Goal: Information Seeking & Learning: Learn about a topic

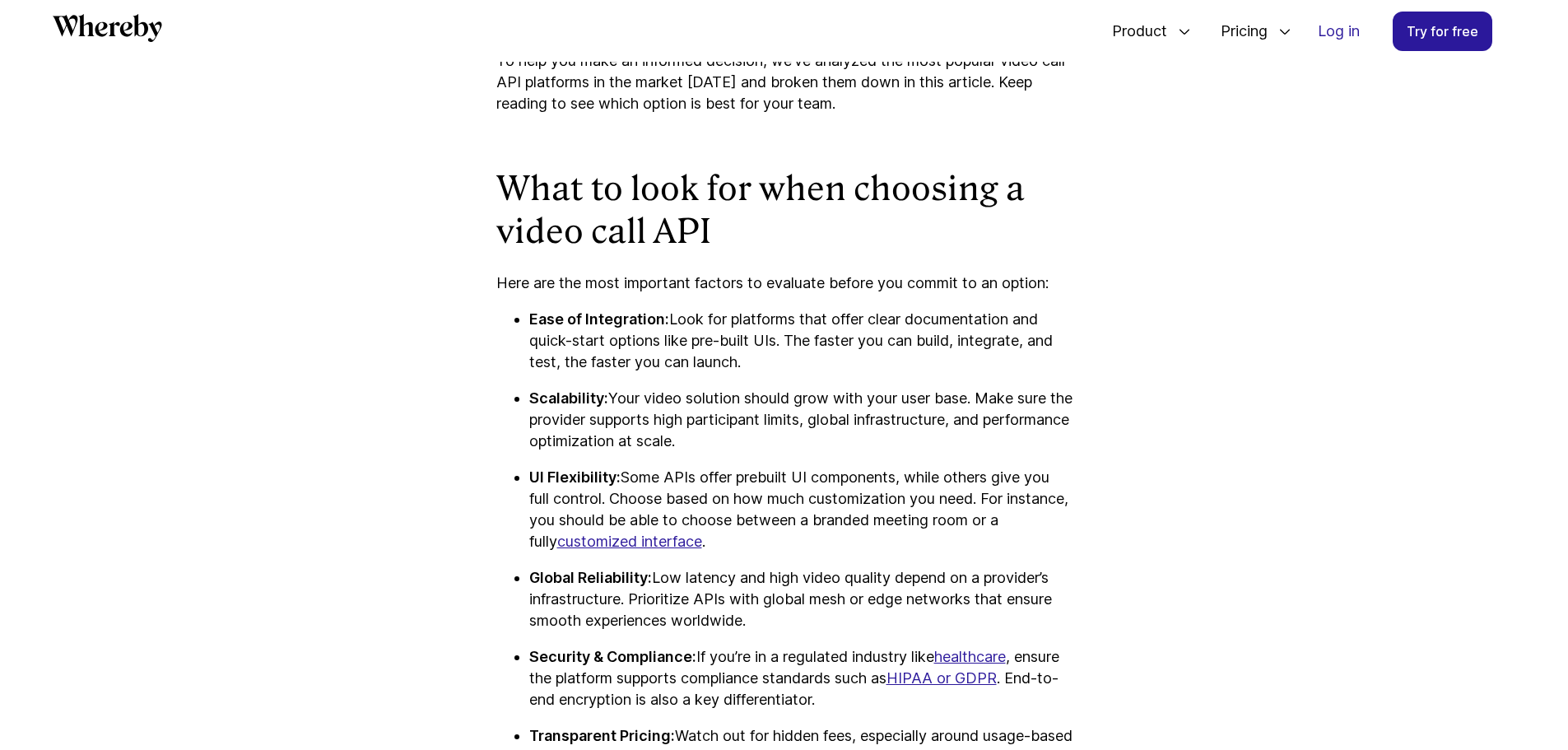
scroll to position [1203, 0]
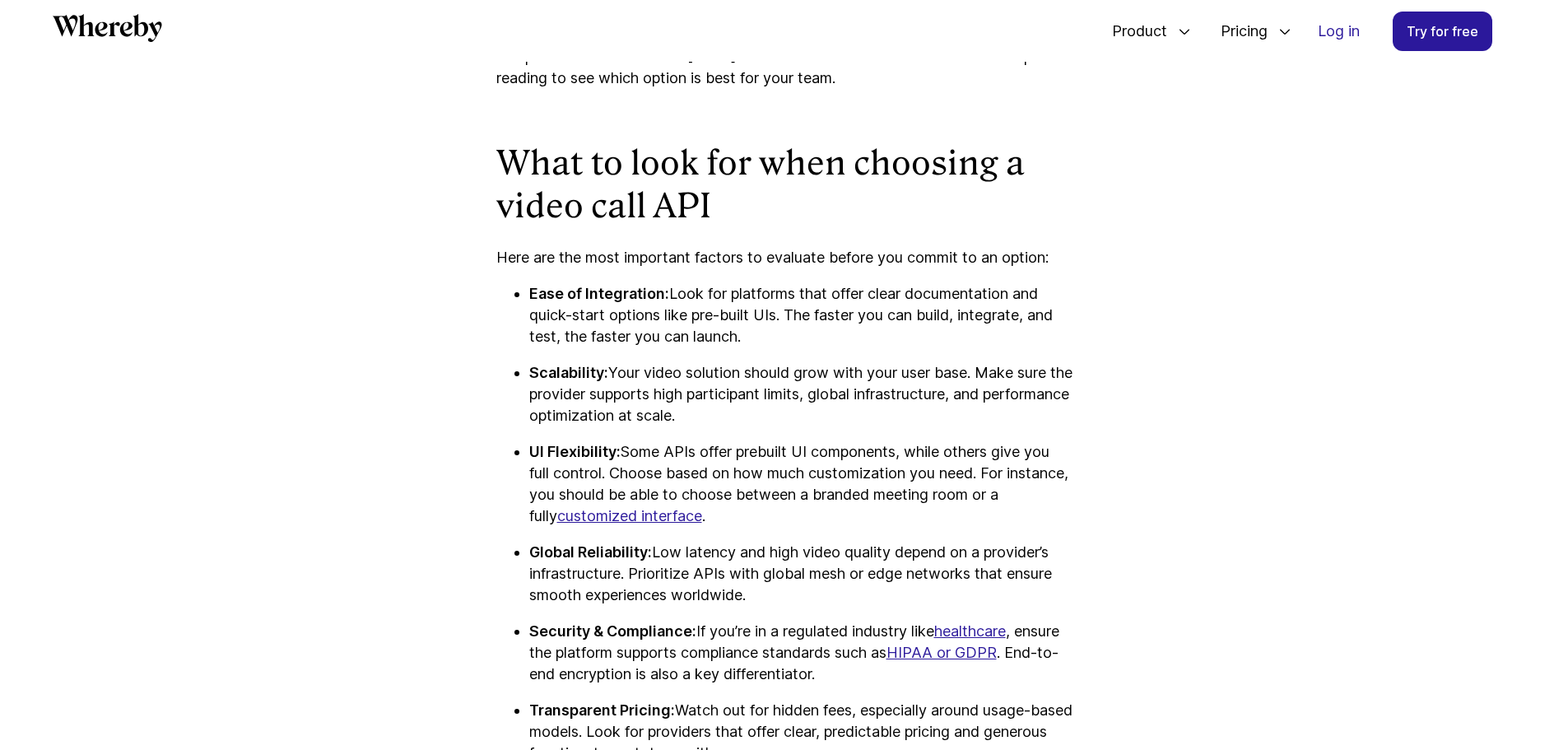
drag, startPoint x: 677, startPoint y: 290, endPoint x: 834, endPoint y: 343, distance: 165.7
click at [834, 343] on p "Ease of Integration: Look for platforms that offer clear documentation and quic…" at bounding box center [801, 315] width 543 height 64
drag, startPoint x: 609, startPoint y: 371, endPoint x: 980, endPoint y: 373, distance: 371.0
click at [980, 373] on p "Scalability: Your video solution should grow with your user base. Make sure the…" at bounding box center [801, 394] width 543 height 64
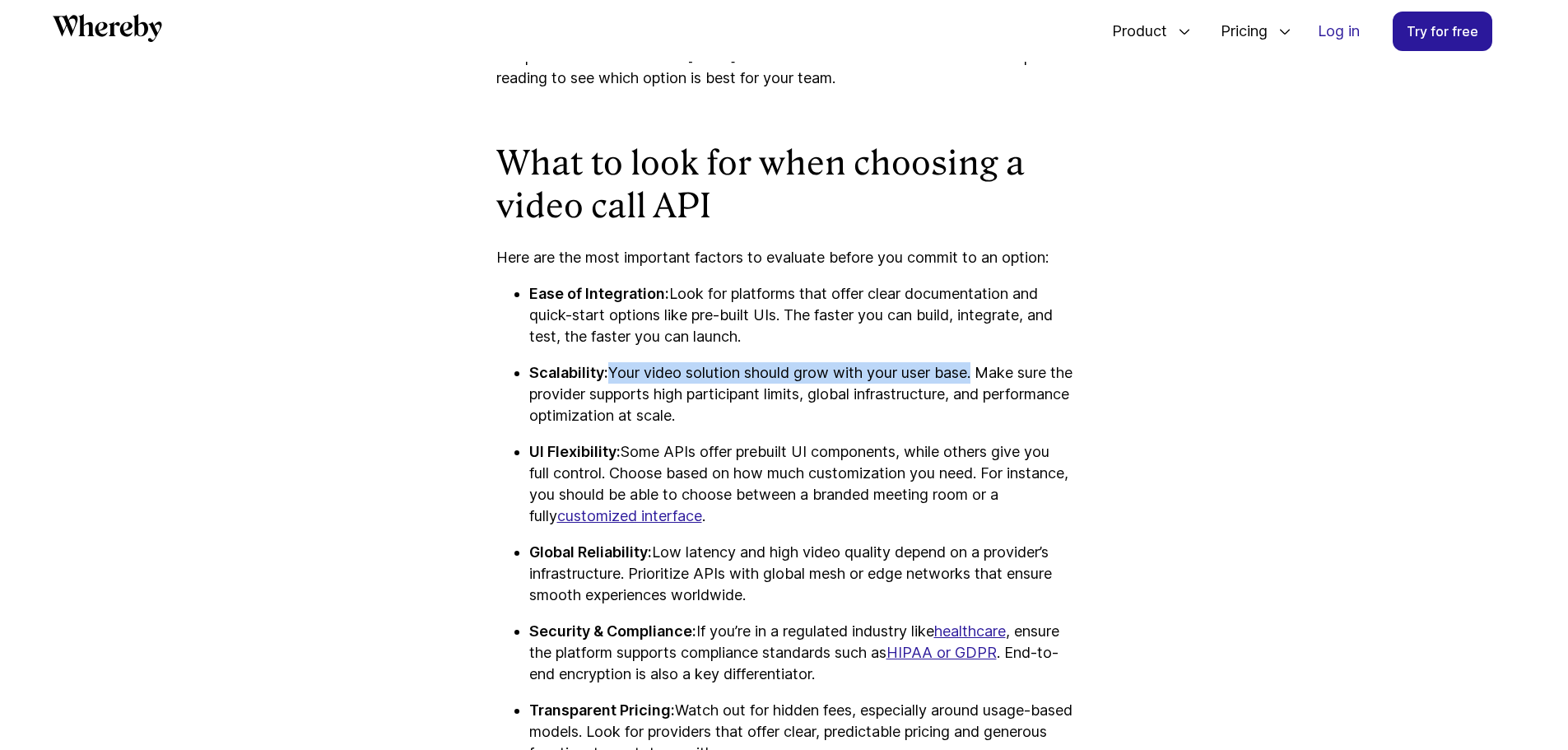
click at [980, 373] on p "Scalability: Your video solution should grow with your user base. Make sure the…" at bounding box center [801, 394] width 543 height 64
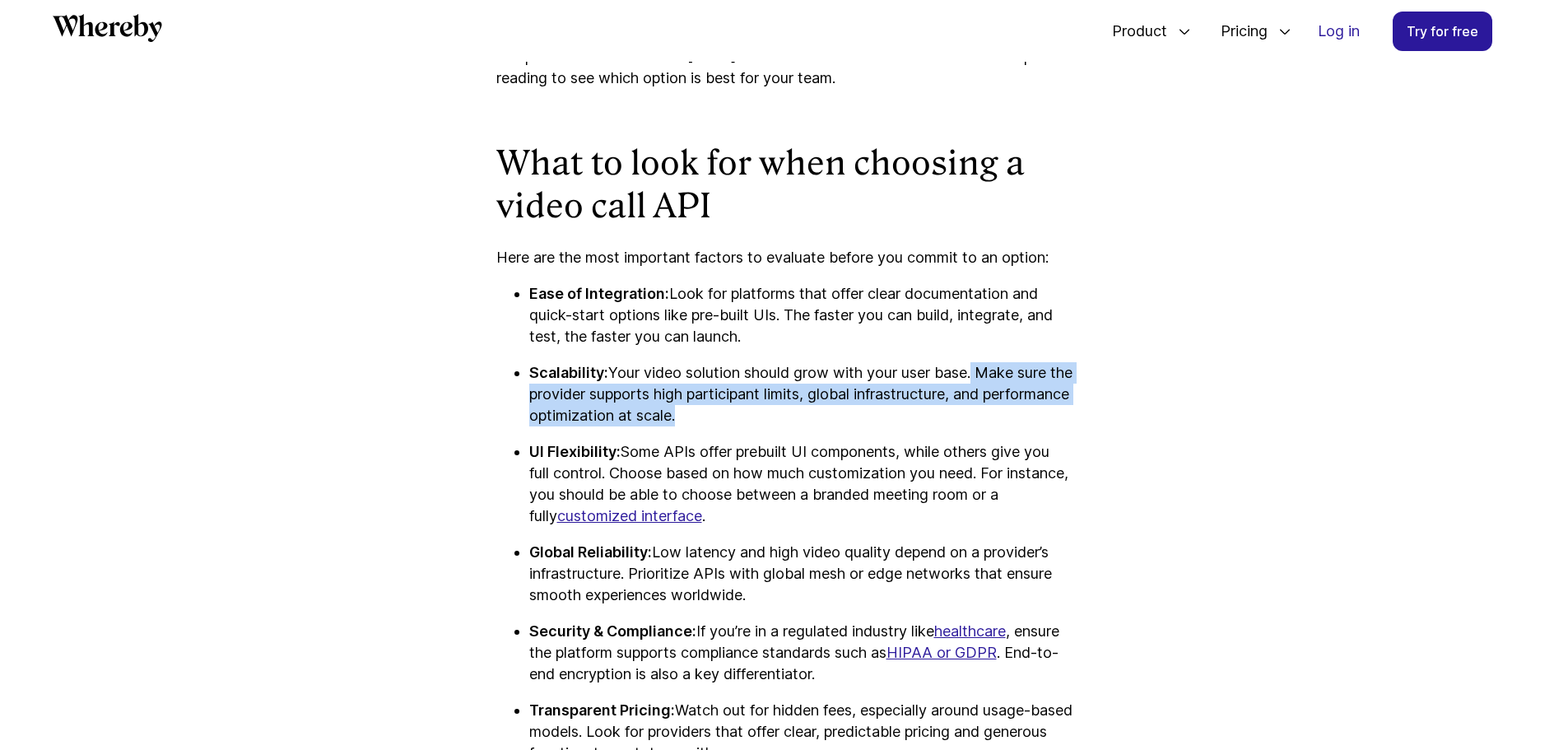
drag, startPoint x: 982, startPoint y: 375, endPoint x: 989, endPoint y: 411, distance: 36.7
click at [989, 411] on p "Scalability: Your video solution should grow with your user base. Make sure the…" at bounding box center [801, 394] width 543 height 64
click at [988, 411] on p "Scalability: Your video solution should grow with your user base. Make sure the…" at bounding box center [801, 394] width 543 height 64
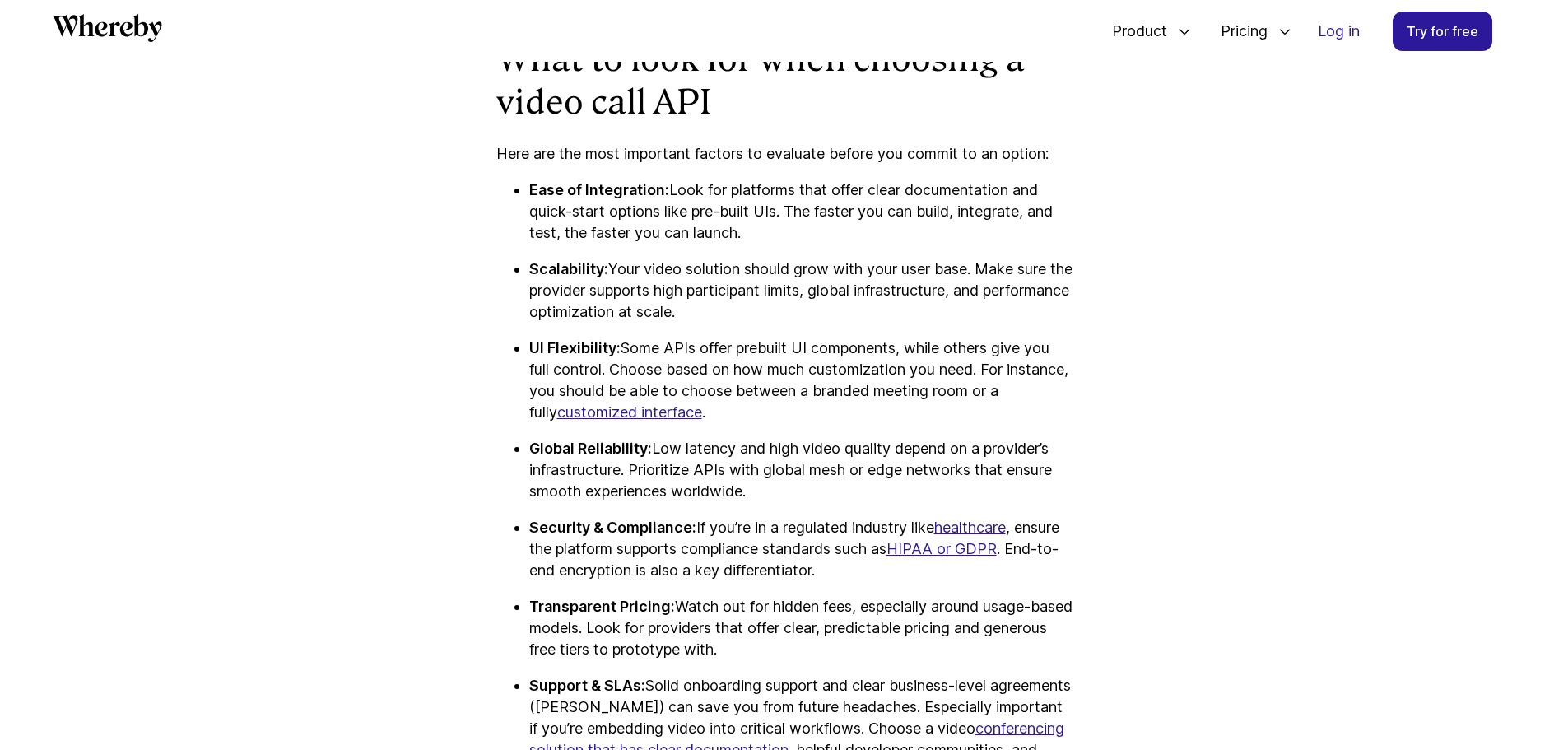
scroll to position [1368, 0]
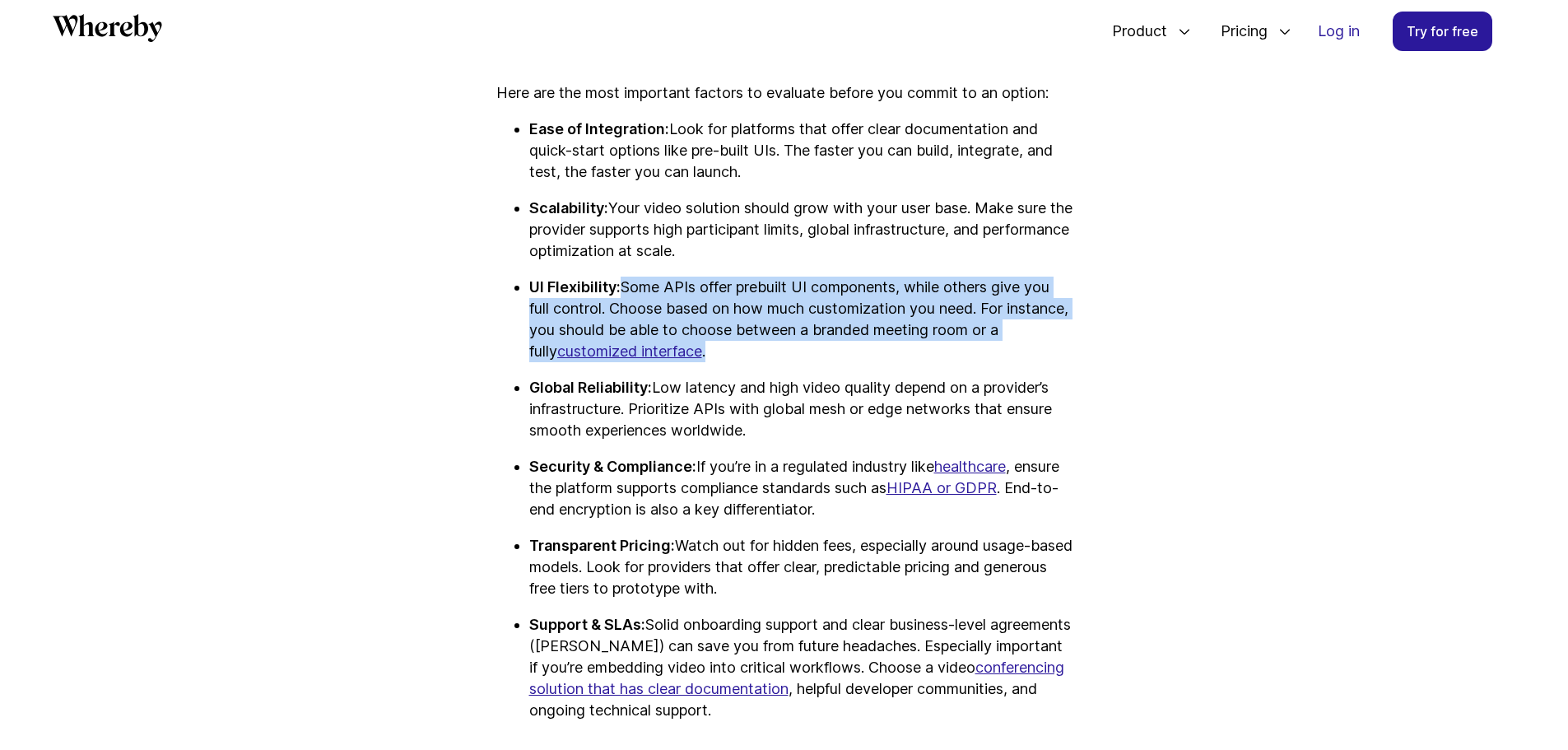
drag, startPoint x: 619, startPoint y: 289, endPoint x: 793, endPoint y: 349, distance: 184.1
click at [793, 349] on p "UI Flexibility: Some APIs offer prebuilt UI components, while others give you f…" at bounding box center [801, 319] width 543 height 85
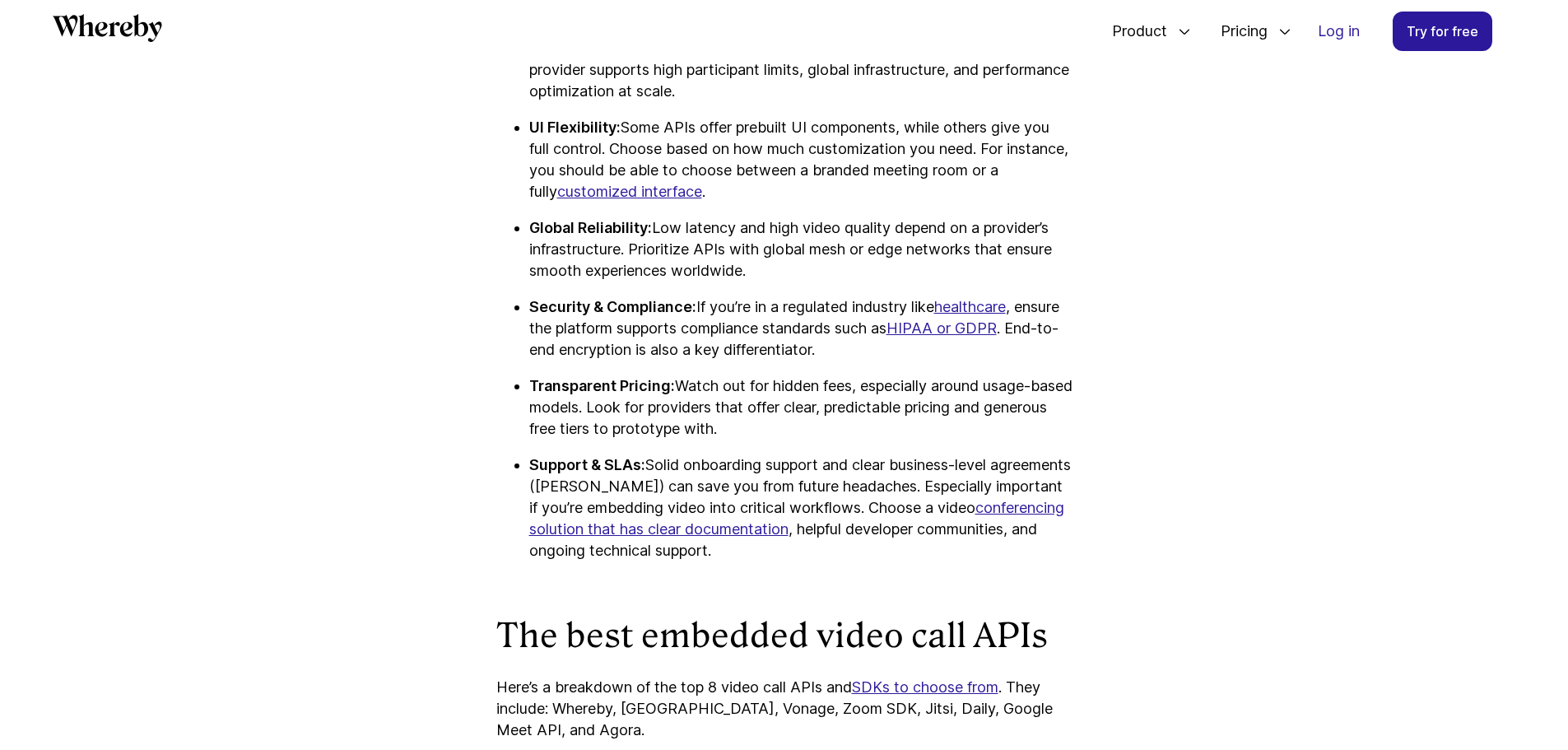
scroll to position [1533, 0]
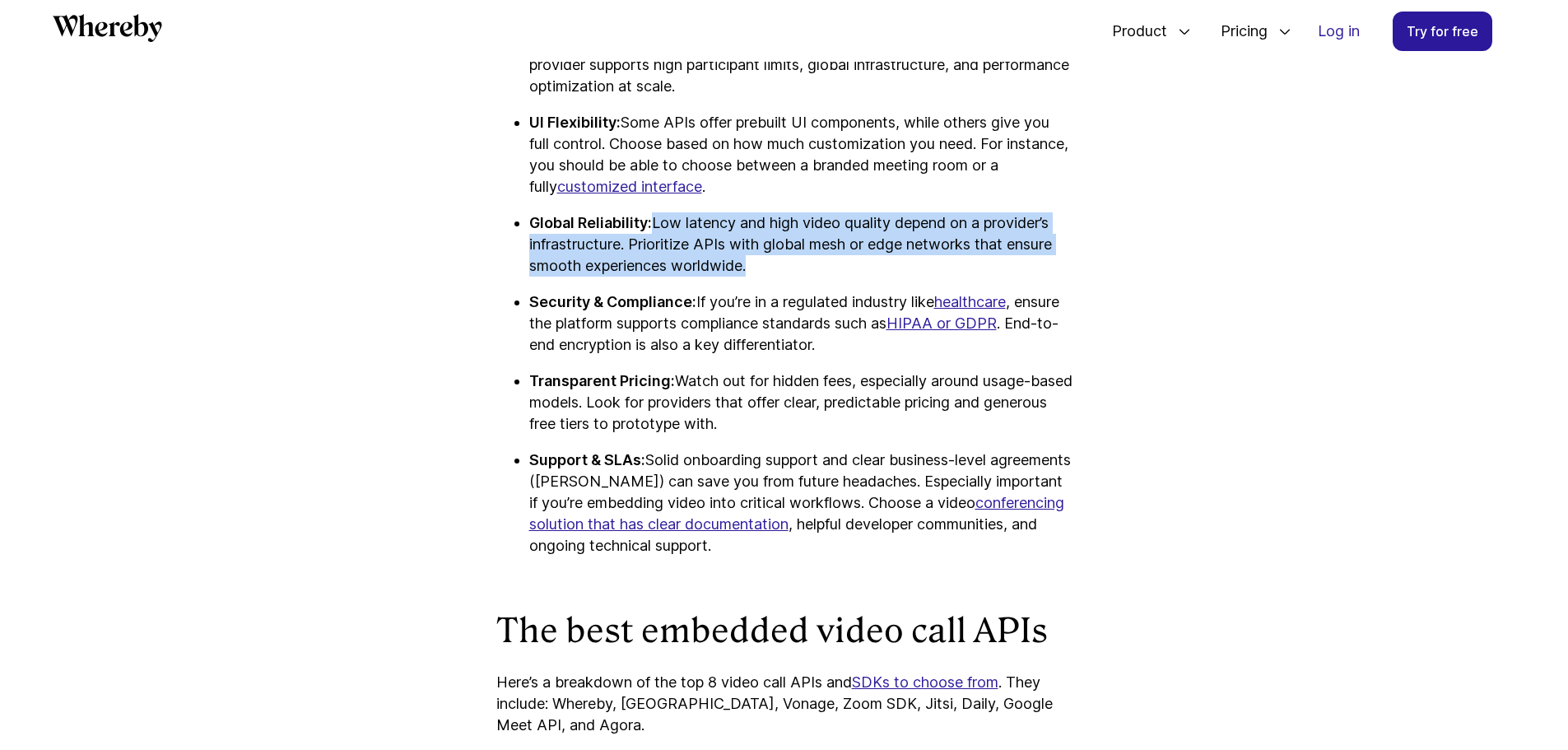
drag, startPoint x: 650, startPoint y: 222, endPoint x: 774, endPoint y: 275, distance: 134.9
click at [774, 275] on p "Global Reliability: Low latency and high video quality depend on a provider’s i…" at bounding box center [801, 244] width 543 height 64
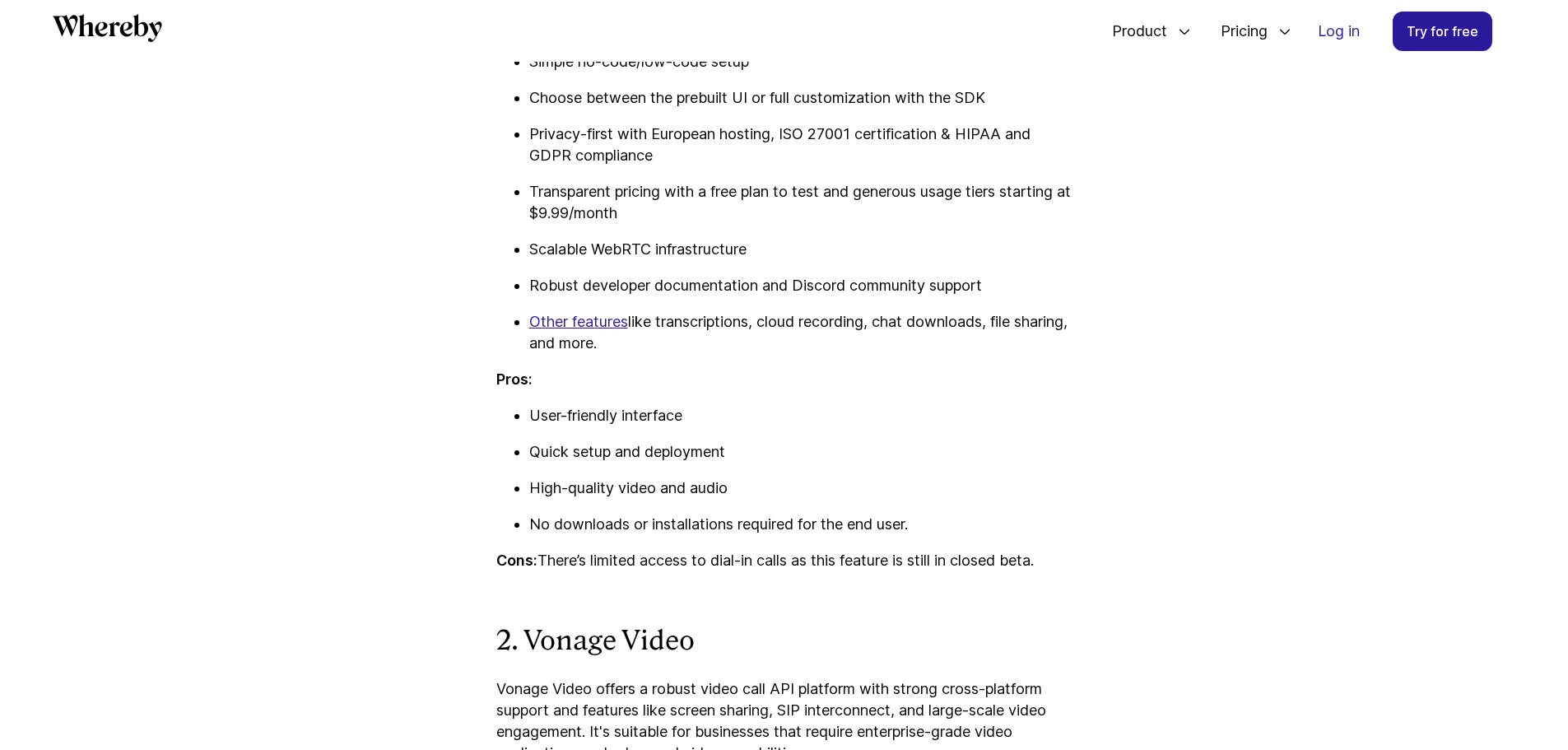
scroll to position [2932, 0]
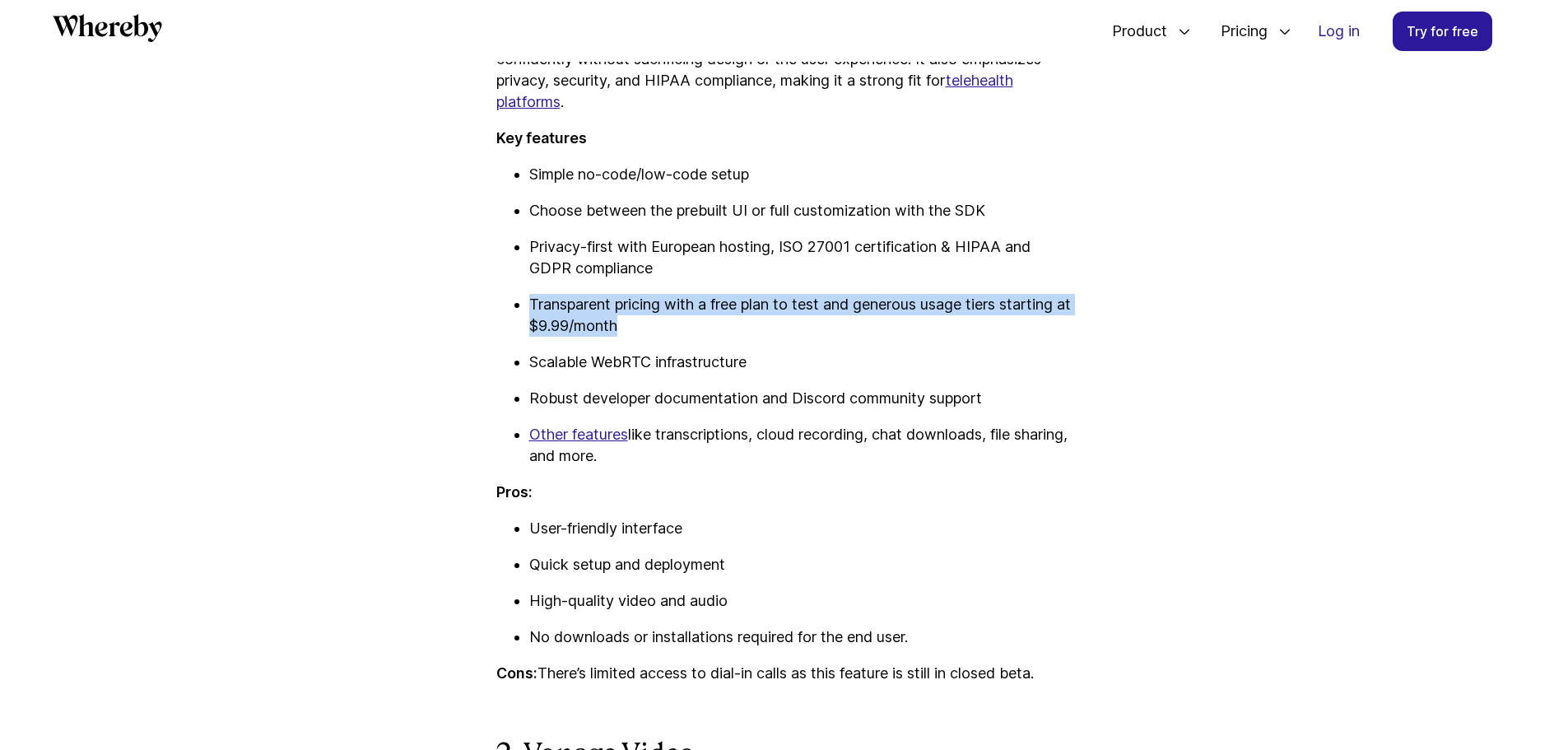
drag, startPoint x: 646, startPoint y: 327, endPoint x: 517, endPoint y: 299, distance: 132.0
click at [530, 299] on li "Transparent pricing with a free plan to test and generous usage tiers starting …" at bounding box center [801, 315] width 543 height 43
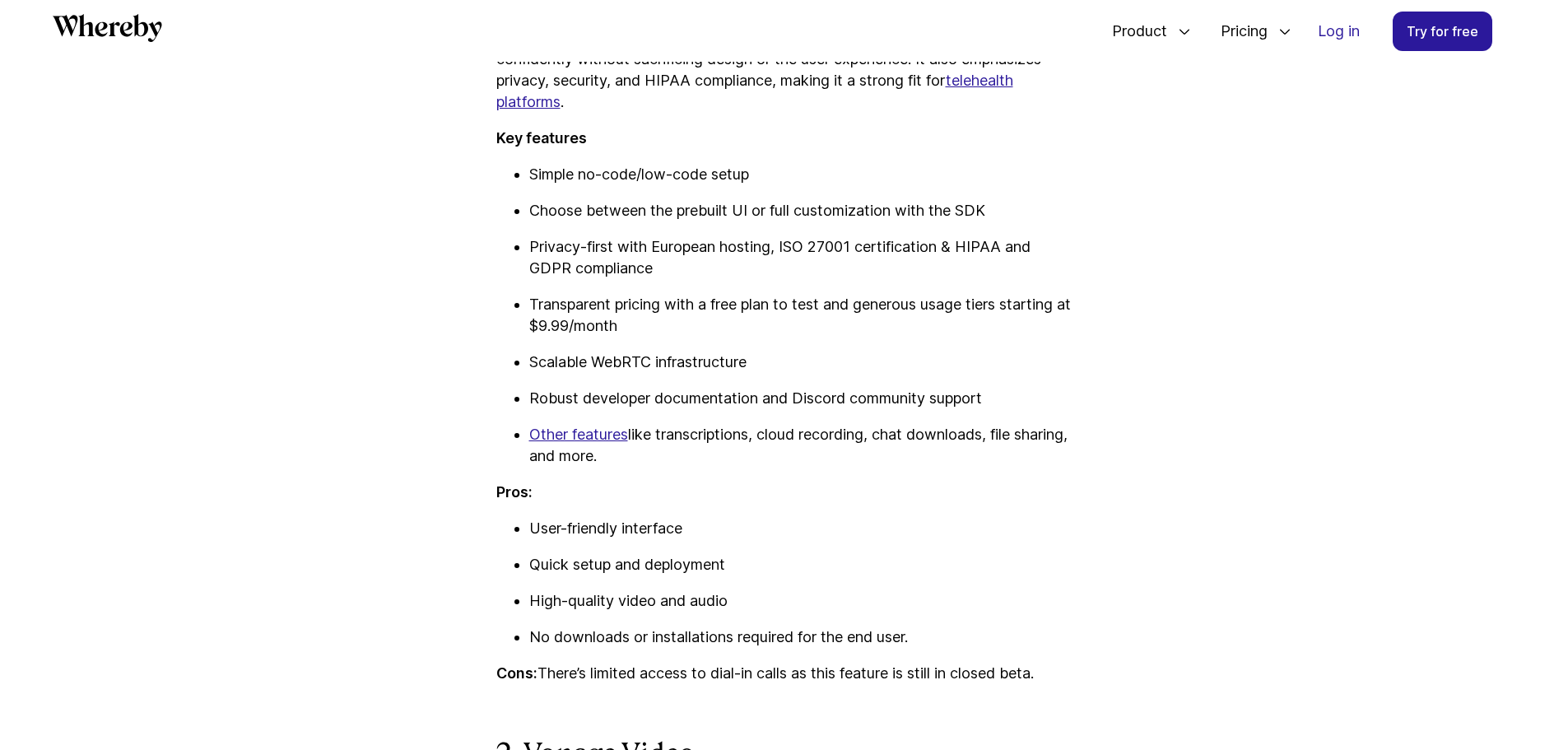
click at [530, 299] on li "Transparent pricing with a free plan to test and generous usage tiers starting …" at bounding box center [801, 315] width 543 height 43
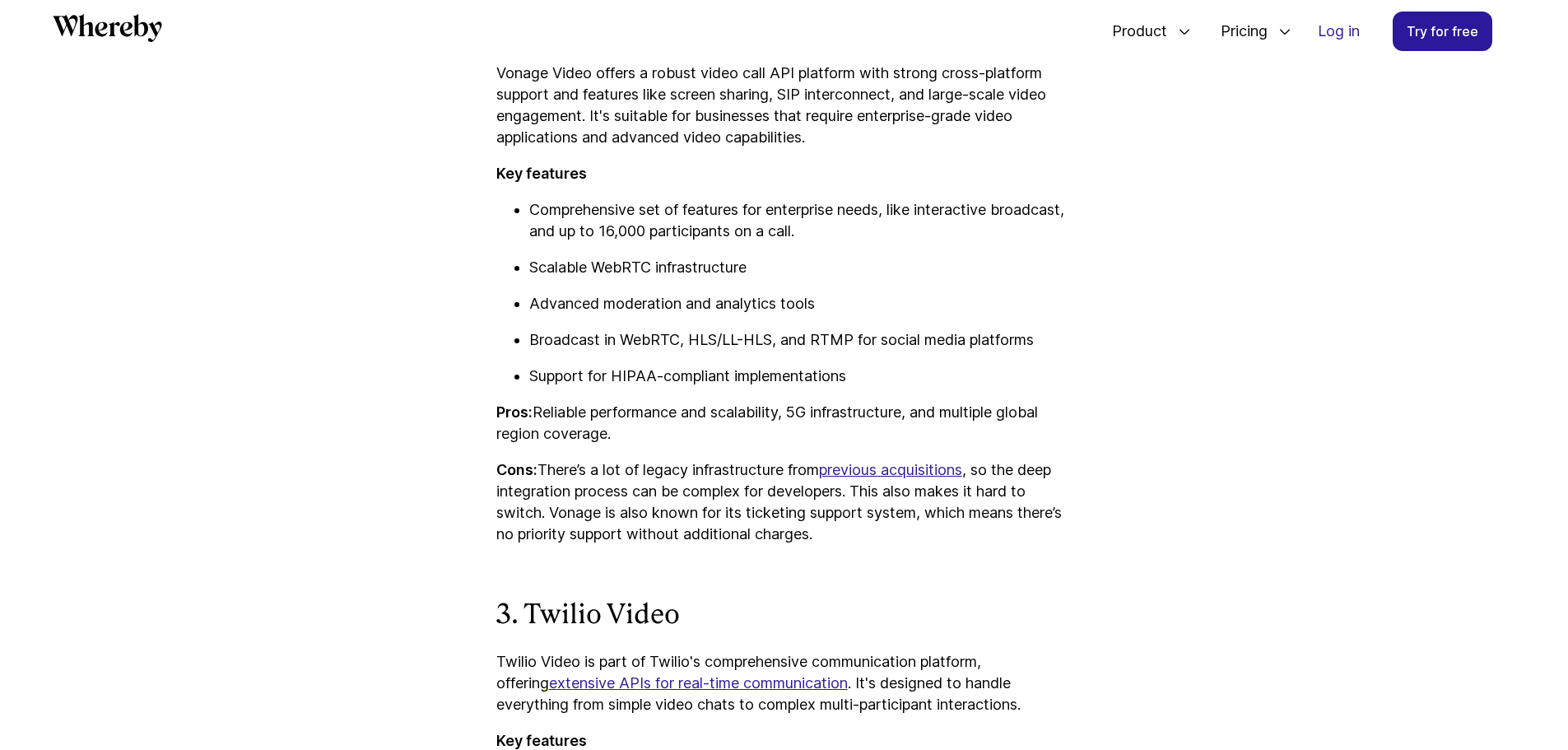
scroll to position [3673, 0]
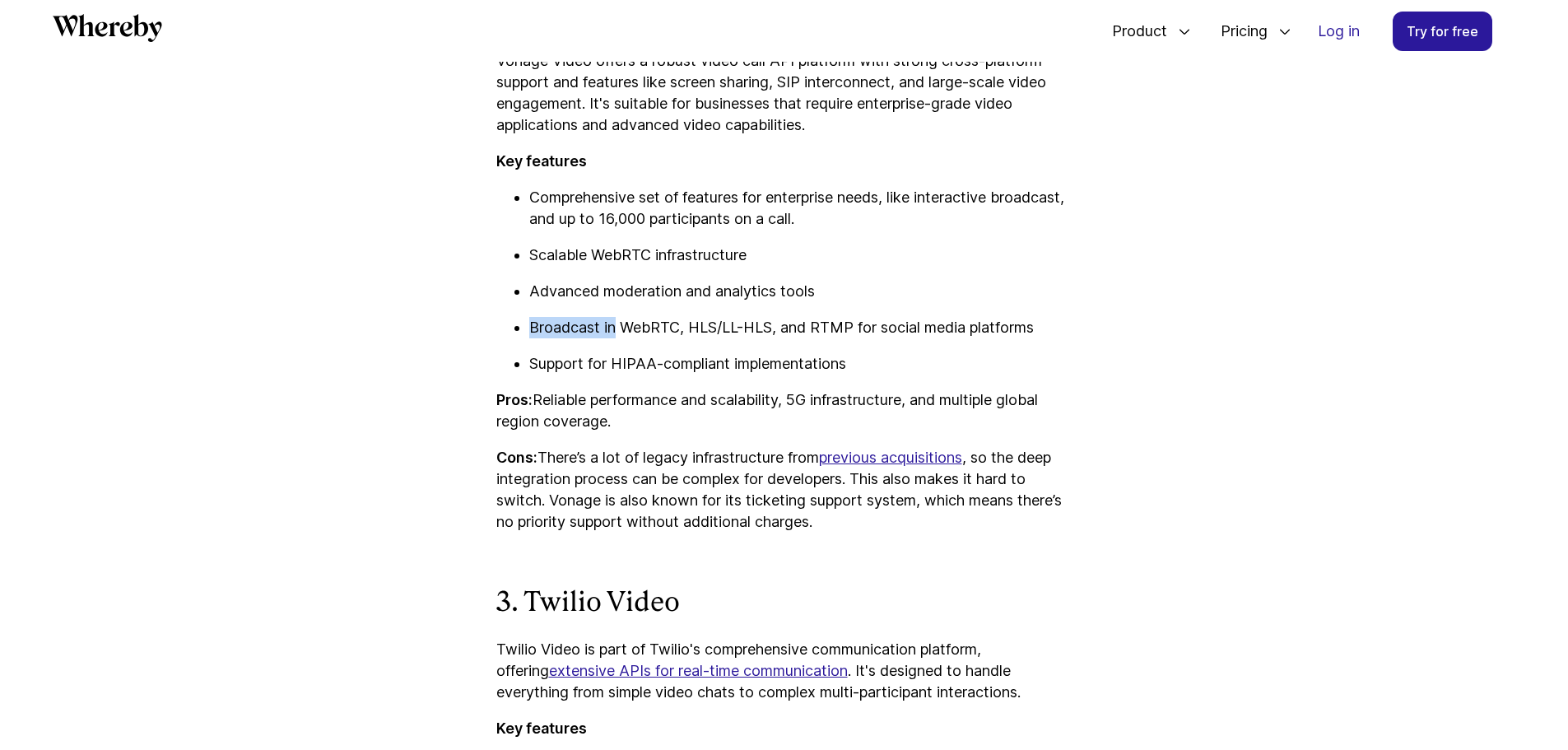
drag, startPoint x: 617, startPoint y: 326, endPoint x: 1092, endPoint y: 328, distance: 475.0
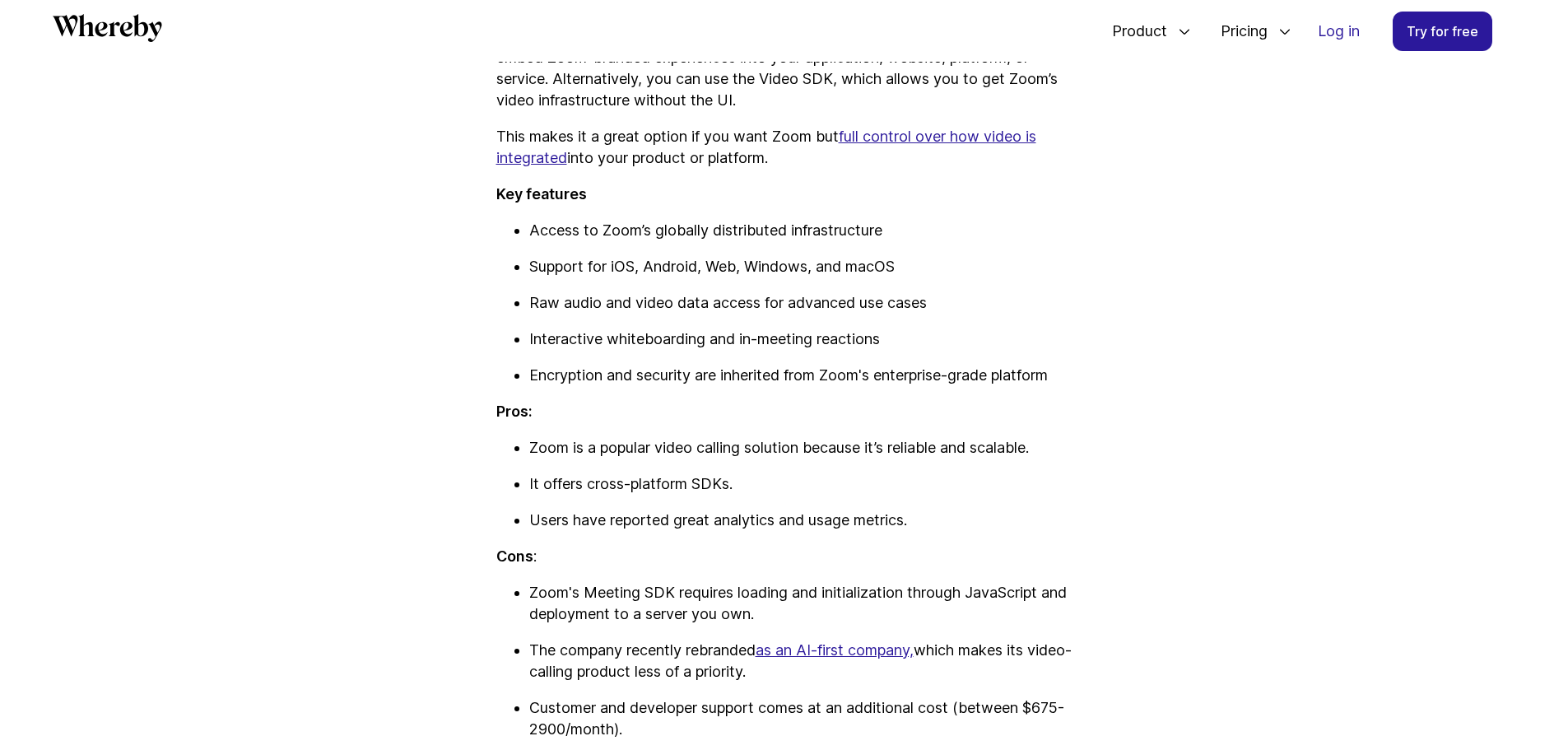
scroll to position [4909, 0]
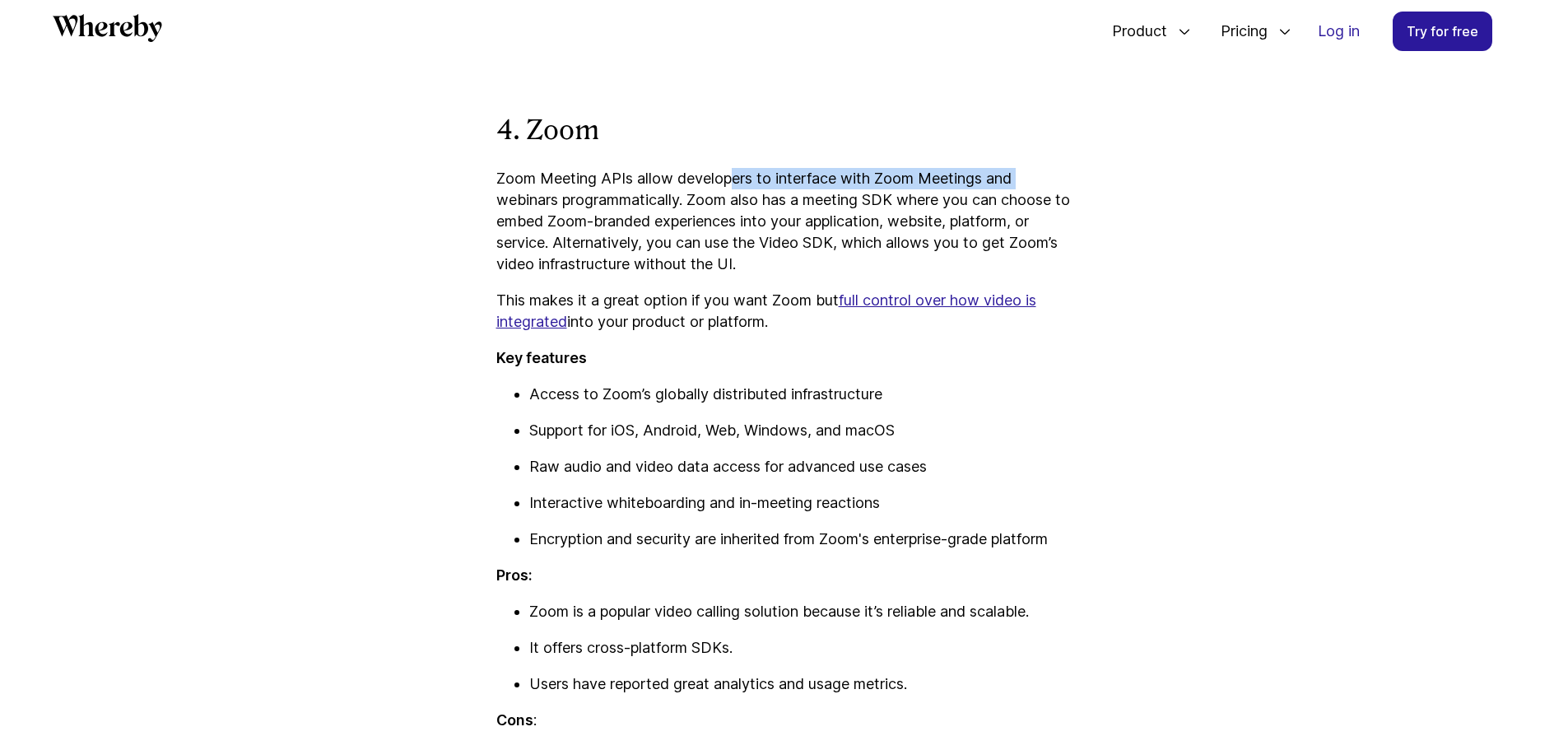
drag, startPoint x: 484, startPoint y: 190, endPoint x: 735, endPoint y: 188, distance: 251.0
click at [735, 188] on article "The Best Video Call API and SDK Platforms Looking to embed video calling direct…" at bounding box center [784, 216] width 988 height 9697
click at [735, 188] on p "Zoom Meeting APIs allow developers to interface with Zoom Meetings and webinars…" at bounding box center [784, 222] width 576 height 107
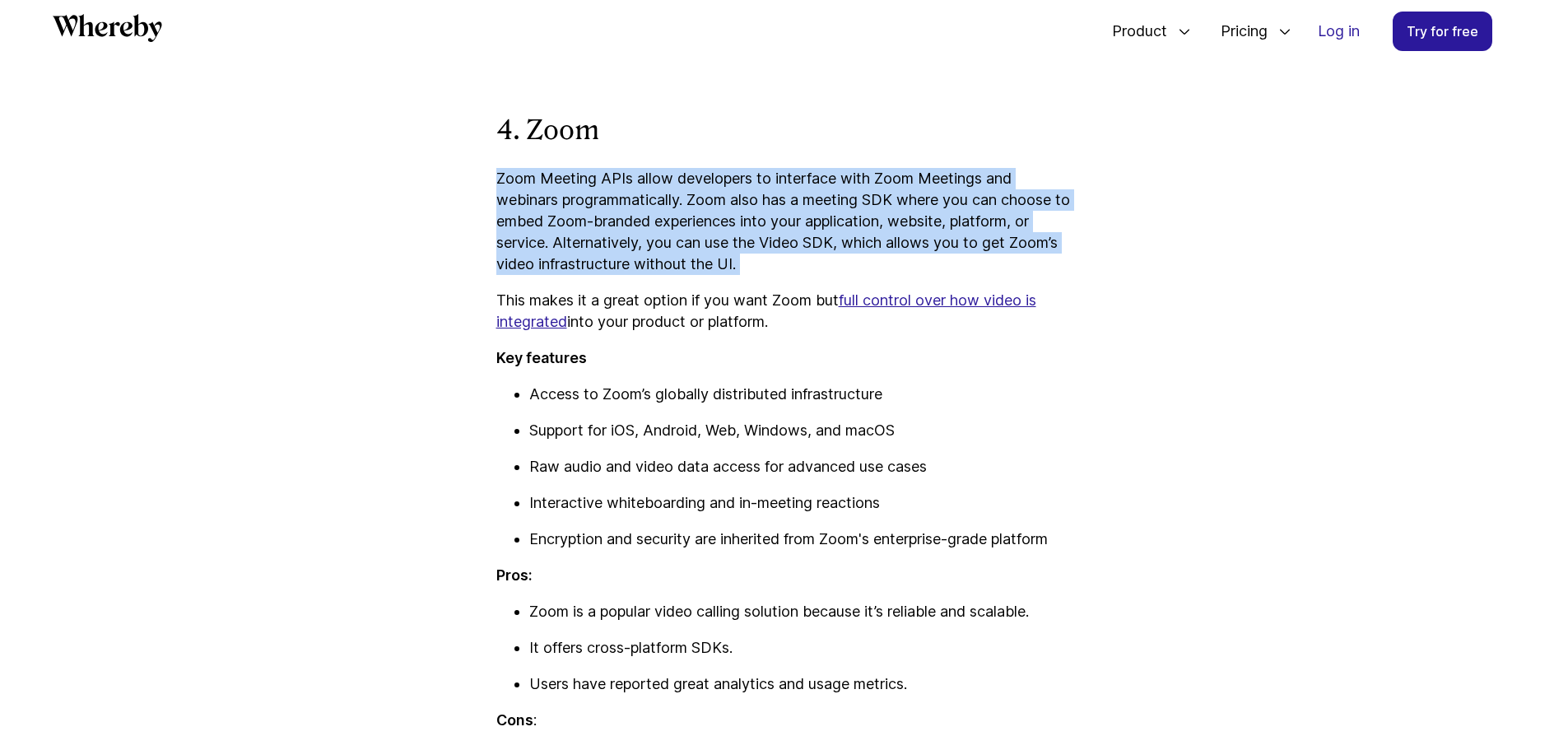
click at [735, 188] on p "Zoom Meeting APIs allow developers to interface with Zoom Meetings and webinars…" at bounding box center [784, 222] width 576 height 107
click at [764, 185] on p "Zoom Meeting APIs allow developers to interface with Zoom Meetings and webinars…" at bounding box center [784, 222] width 576 height 107
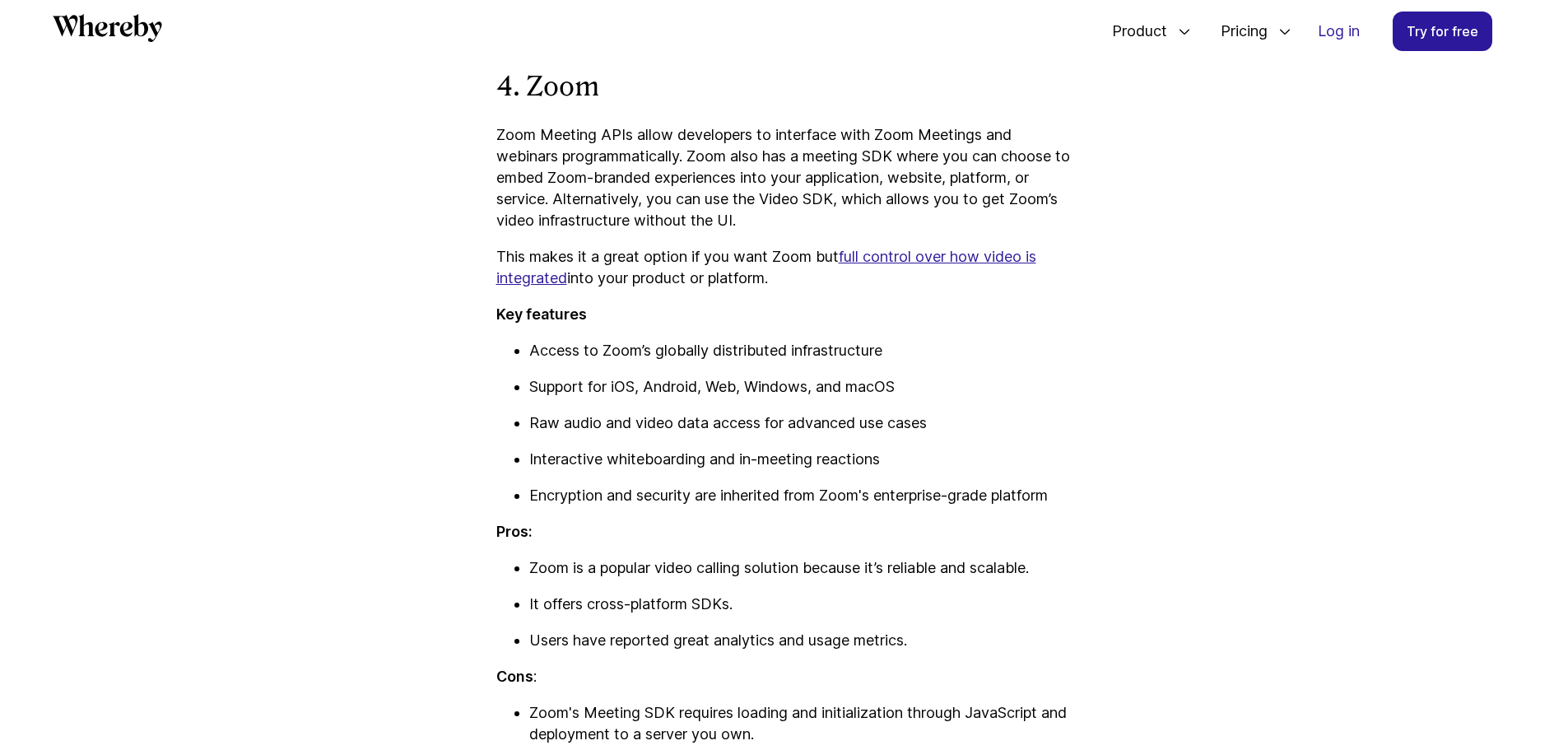
scroll to position [4745, 0]
